Goal: Task Accomplishment & Management: Manage account settings

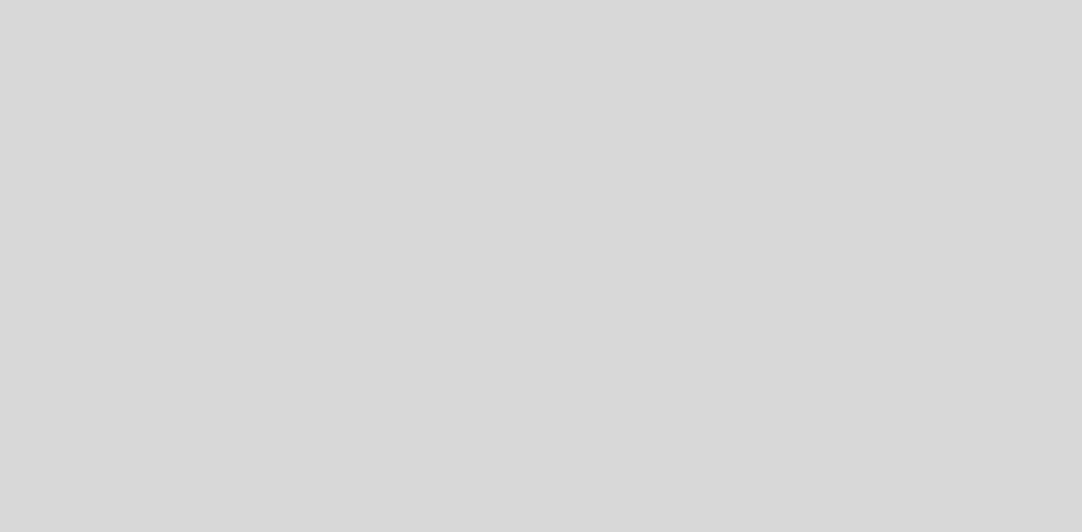
select select "pt"
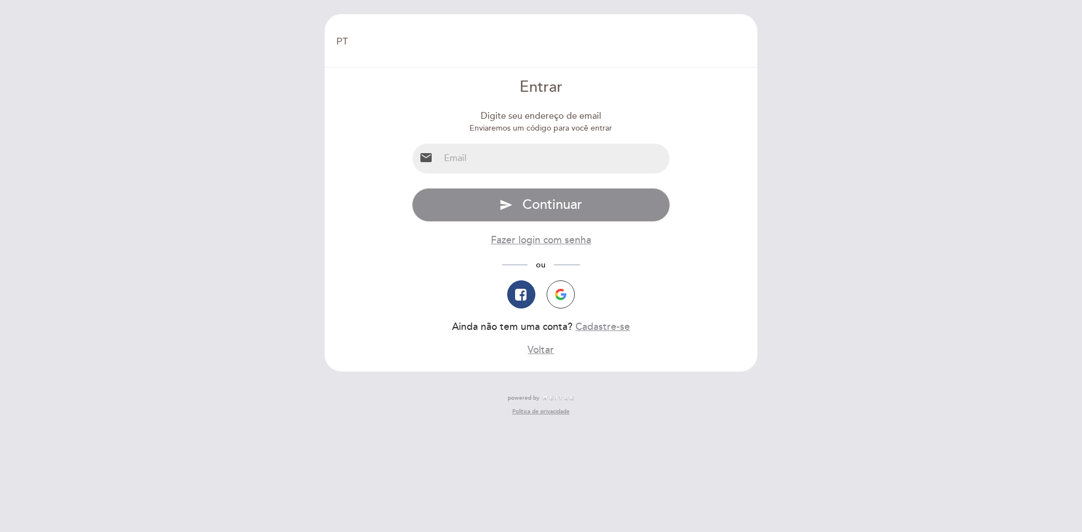
click at [514, 158] on input "email" at bounding box center [554, 159] width 230 height 30
type input "[EMAIL_ADDRESS][DOMAIN_NAME]"
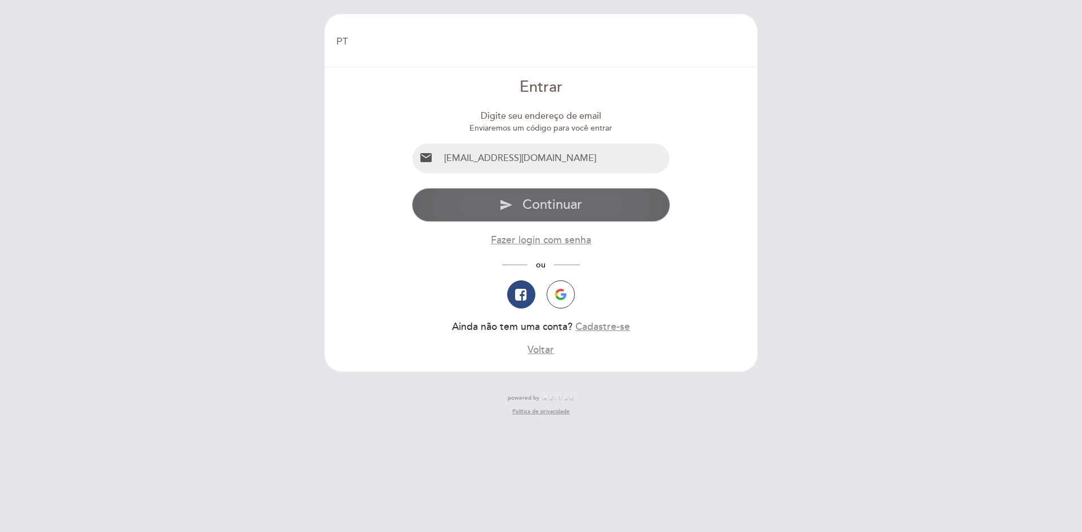
click at [535, 214] on button "send Continuar" at bounding box center [541, 205] width 259 height 34
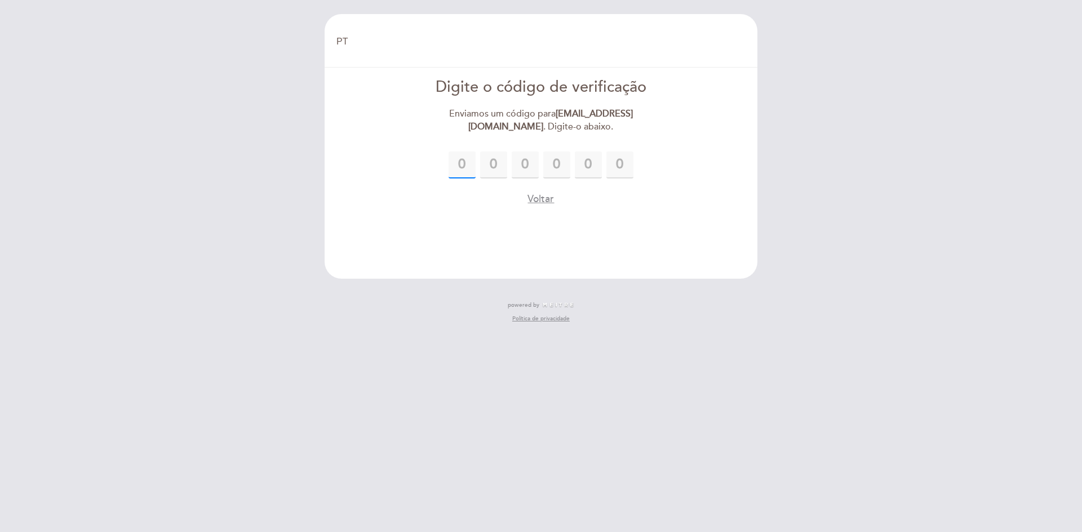
click at [456, 178] on input "text" at bounding box center [462, 165] width 27 height 27
type input "2"
type input "6"
type input "4"
type input "2"
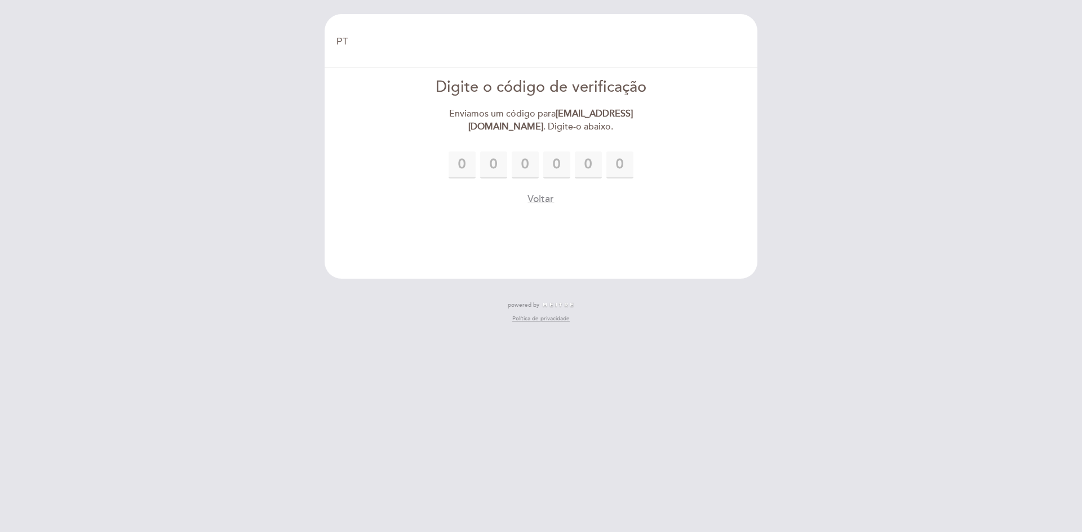
type input "5"
